Goal: Book appointment/travel/reservation

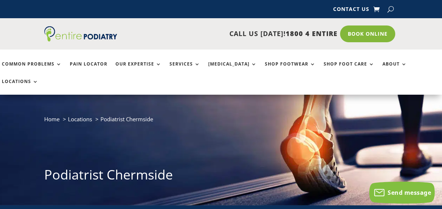
click at [367, 36] on link "Book Online" at bounding box center [367, 34] width 55 height 17
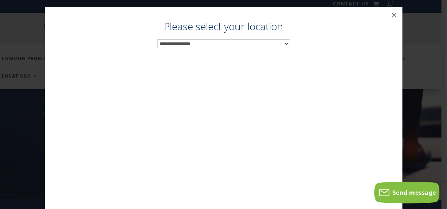
scroll to position [7, 0]
click at [270, 45] on select "**********" at bounding box center [223, 43] width 133 height 9
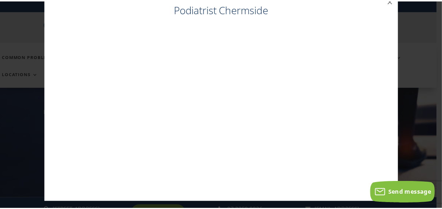
scroll to position [0, 0]
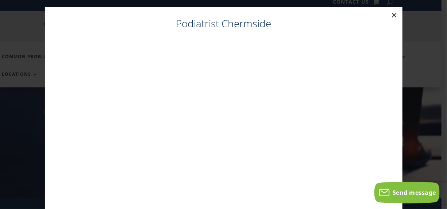
click at [392, 16] on button "×" at bounding box center [394, 15] width 16 height 16
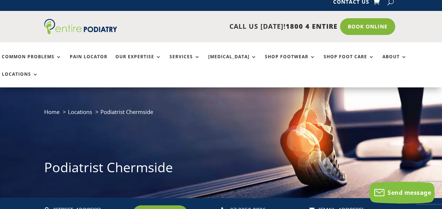
click at [249, 112] on div "Home Locations Podiatrist [GEOGRAPHIC_DATA] Podiatrist Chermside" at bounding box center [220, 143] width 353 height 73
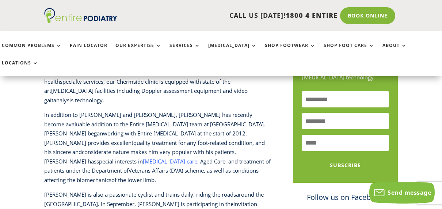
scroll to position [256, 0]
